Goal: Task Accomplishment & Management: Manage account settings

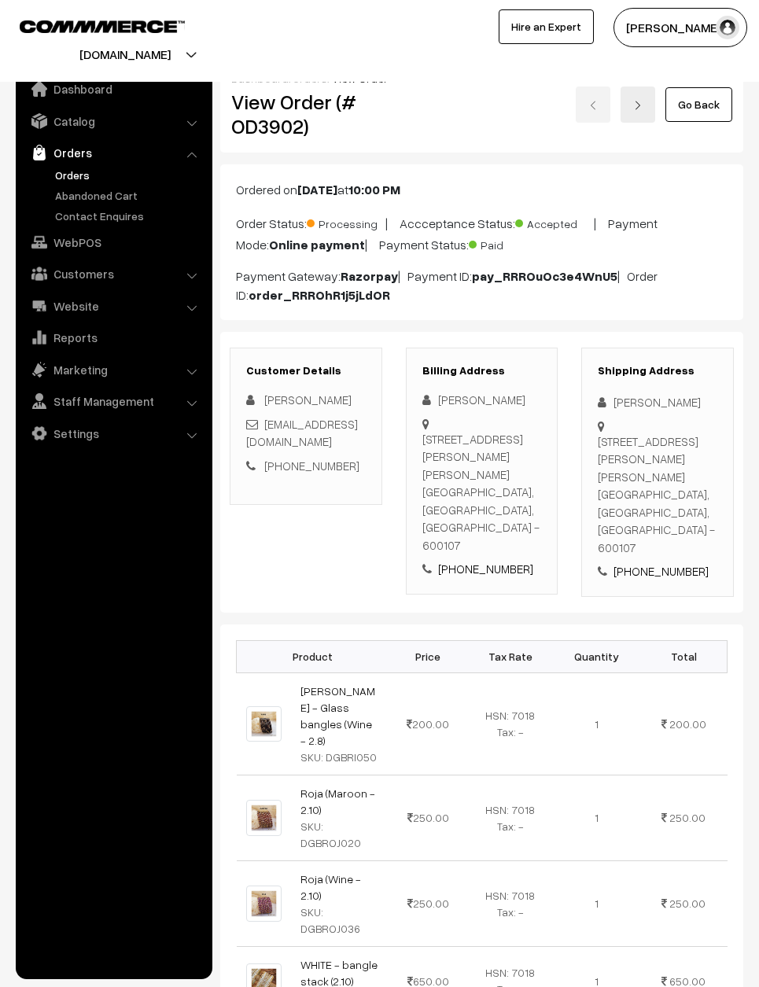
click at [640, 101] on img at bounding box center [637, 105] width 9 height 9
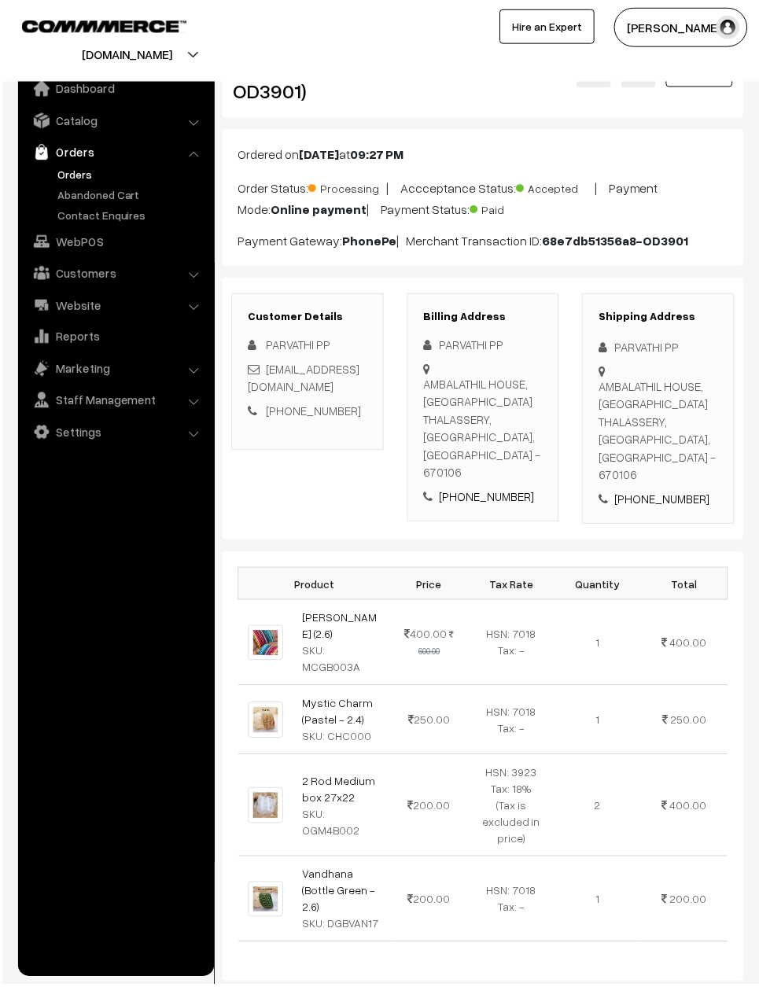
scroll to position [107, 0]
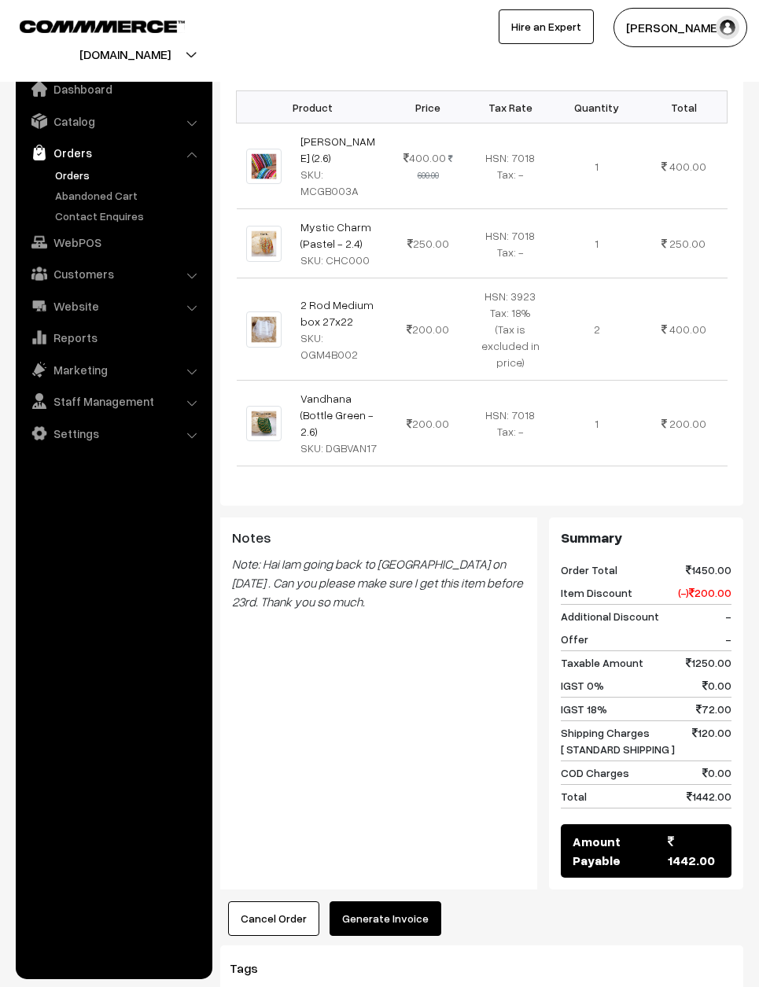
click at [391, 901] on button "Generate Invoice" at bounding box center [386, 918] width 112 height 35
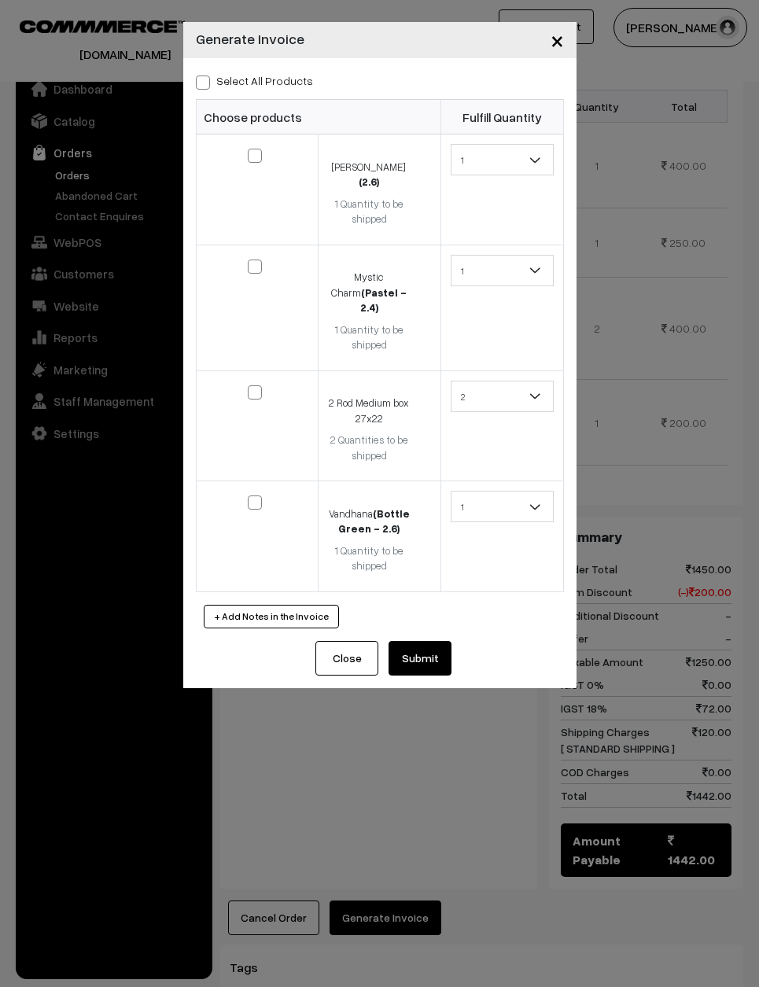
click at [205, 75] on input "Select All Products" at bounding box center [201, 80] width 10 height 10
checkbox input "true"
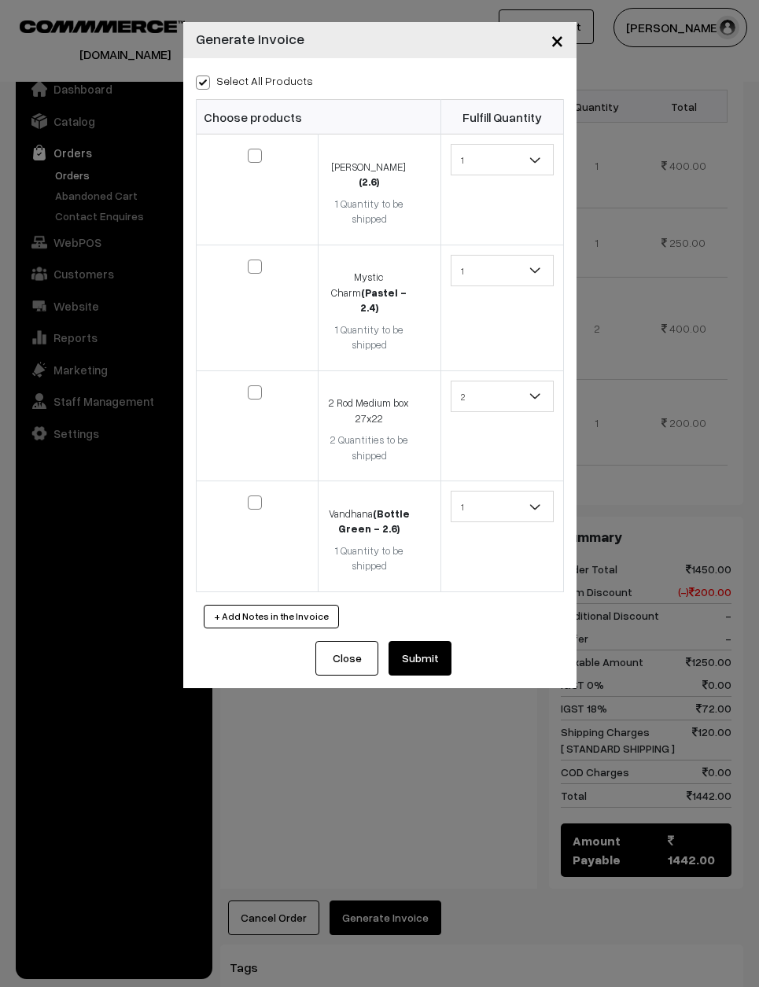
checkbox input "true"
click at [416, 641] on button "Submit" at bounding box center [420, 658] width 63 height 35
